Goal: Entertainment & Leisure: Consume media (video, audio)

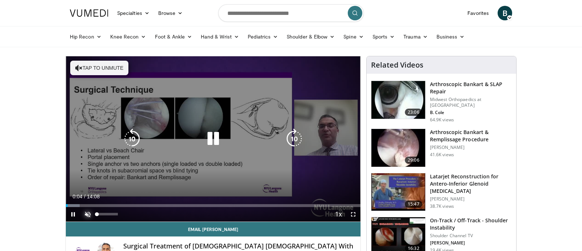
click at [88, 214] on span "Video Player" at bounding box center [87, 214] width 15 height 15
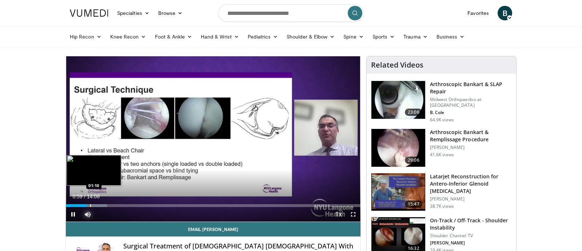
click at [90, 206] on div "Progress Bar" at bounding box center [90, 205] width 1 height 3
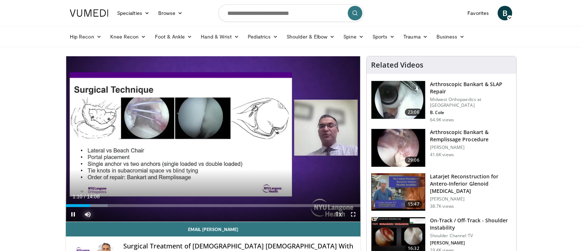
scroll to position [1, 0]
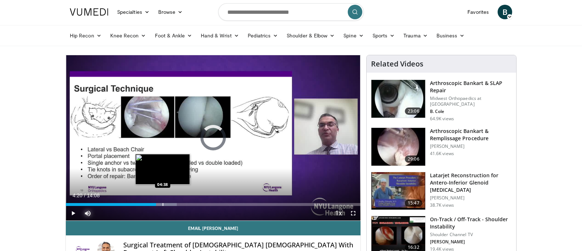
click at [163, 204] on div "Progress Bar" at bounding box center [163, 204] width 1 height 3
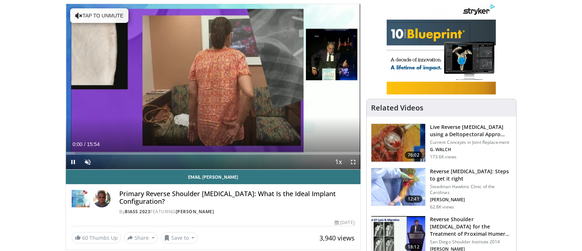
scroll to position [52, 0]
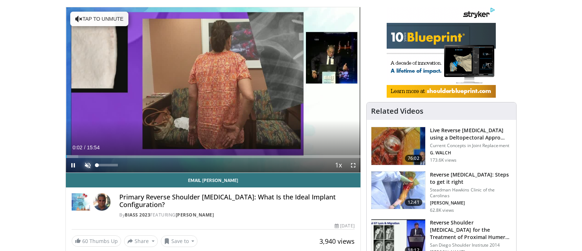
click at [88, 163] on span "Video Player" at bounding box center [87, 165] width 15 height 15
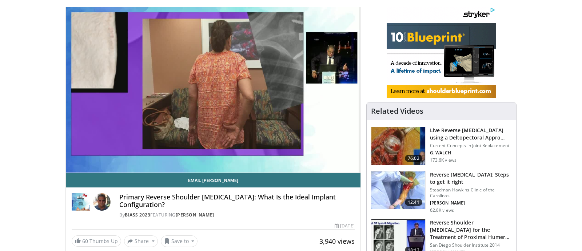
scroll to position [49, 0]
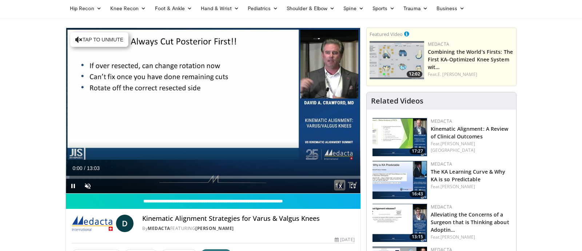
scroll to position [30, 0]
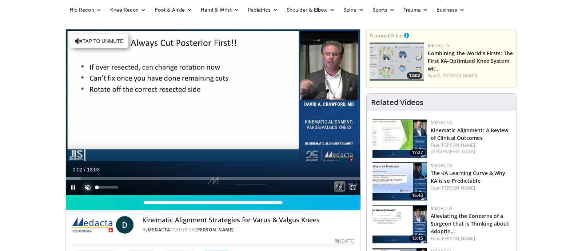
click at [88, 184] on span "Video Player" at bounding box center [87, 187] width 15 height 15
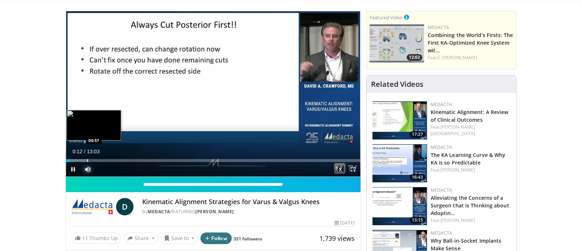
scroll to position [47, 0]
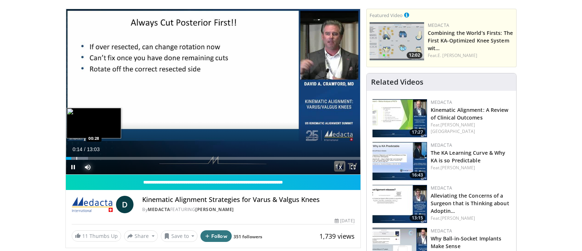
click at [76, 160] on div "Progress Bar" at bounding box center [76, 158] width 1 height 3
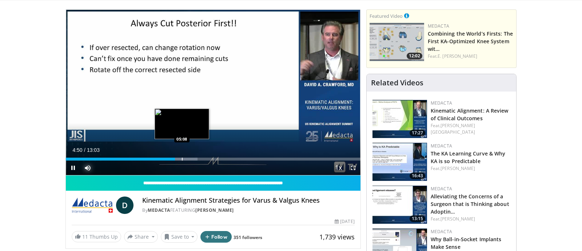
scroll to position [46, 0]
